Goal: Task Accomplishment & Management: Manage account settings

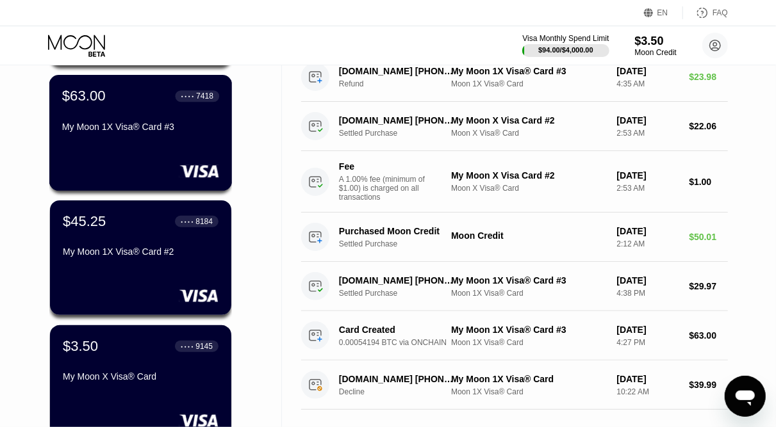
scroll to position [336, 0]
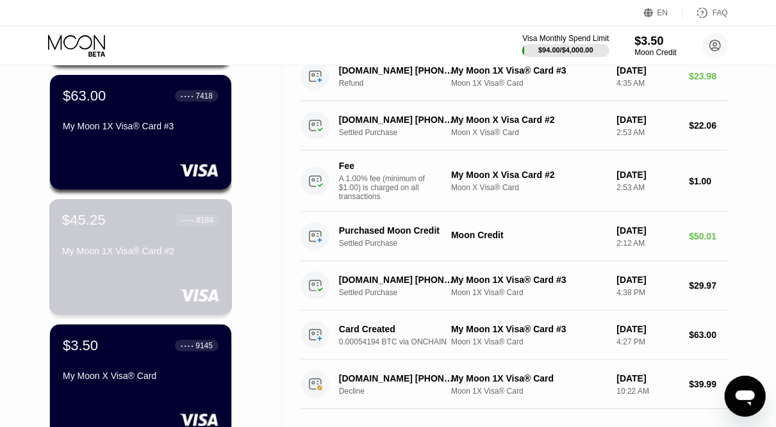
click at [142, 240] on div "$45.25 ● ● ● ● 8184 My Moon 1X Visa® Card #2" at bounding box center [140, 236] width 157 height 49
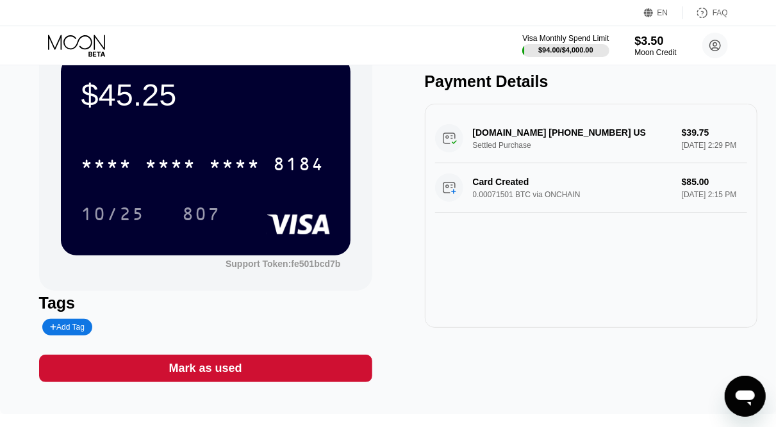
scroll to position [50, 0]
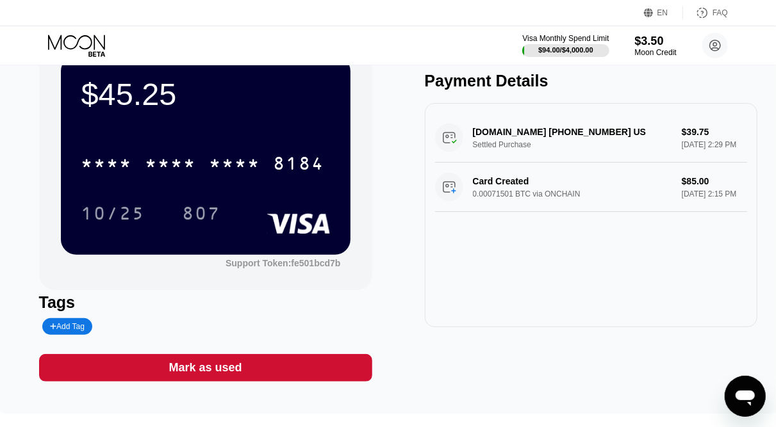
click at [87, 38] on icon at bounding box center [78, 46] width 60 height 22
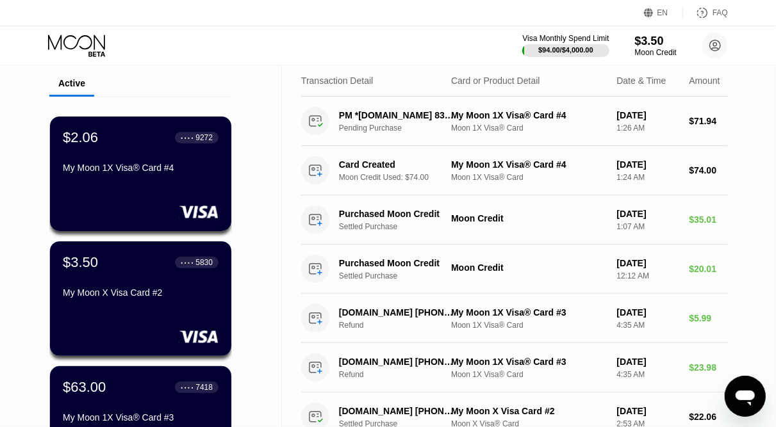
scroll to position [160, 0]
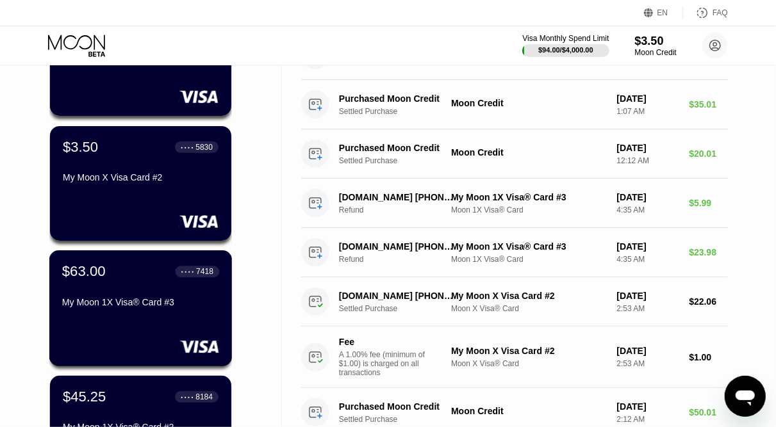
click at [185, 295] on div "$63.00 ● ● ● ● 7418 My Moon 1X Visa® Card #3" at bounding box center [140, 287] width 157 height 49
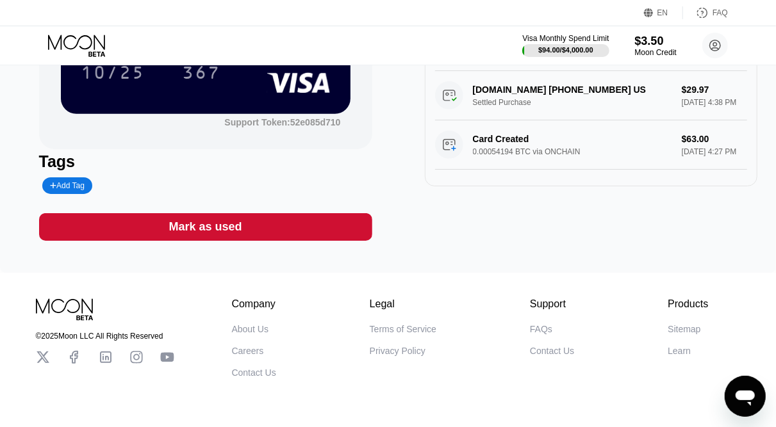
scroll to position [202, 0]
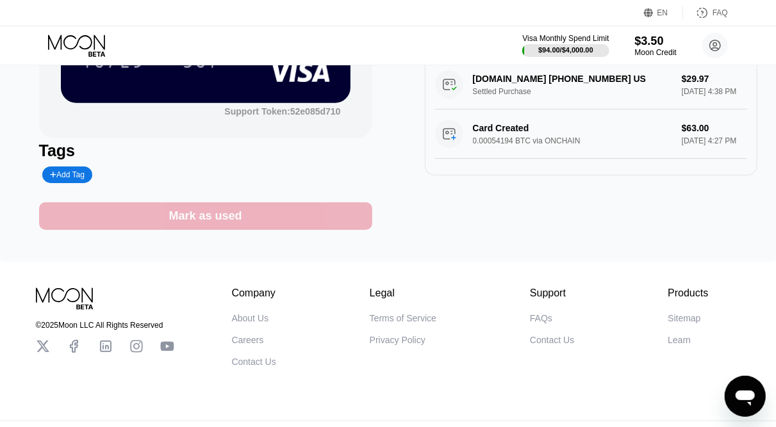
click at [224, 224] on div "Mark as used" at bounding box center [205, 216] width 73 height 15
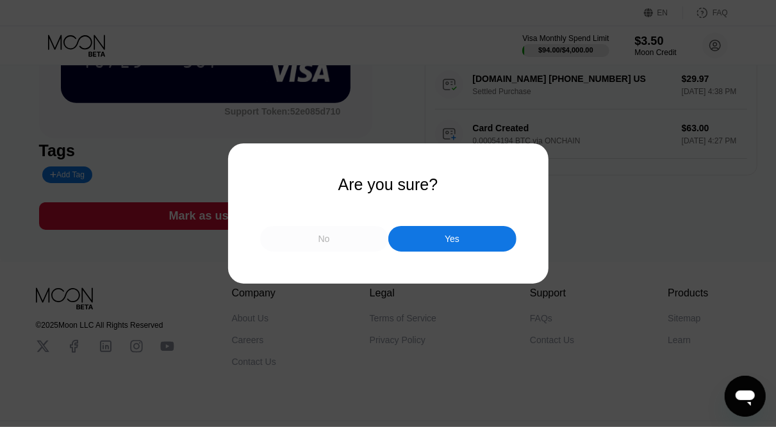
click at [333, 242] on div "No" at bounding box center [324, 239] width 128 height 26
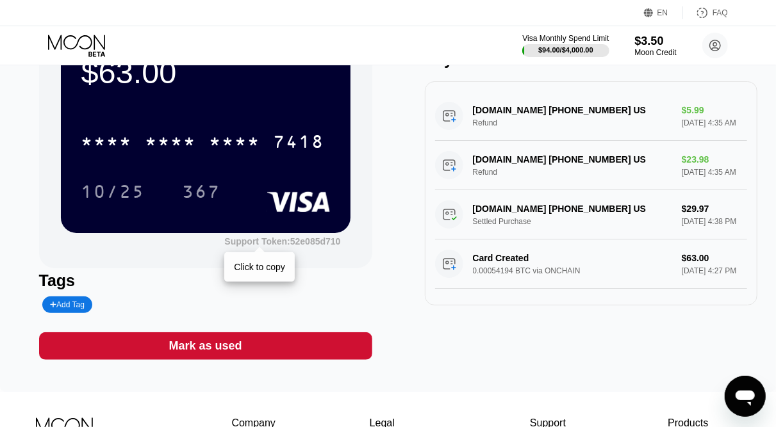
scroll to position [0, 0]
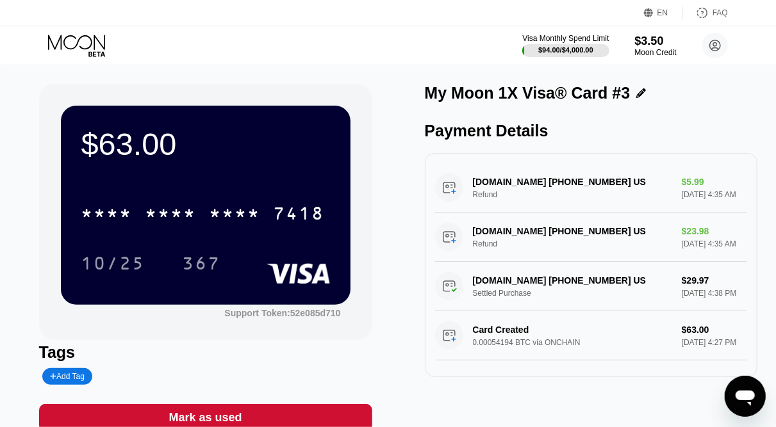
click at [94, 49] on icon at bounding box center [76, 42] width 57 height 15
